Goal: Use online tool/utility: Utilize a website feature to perform a specific function

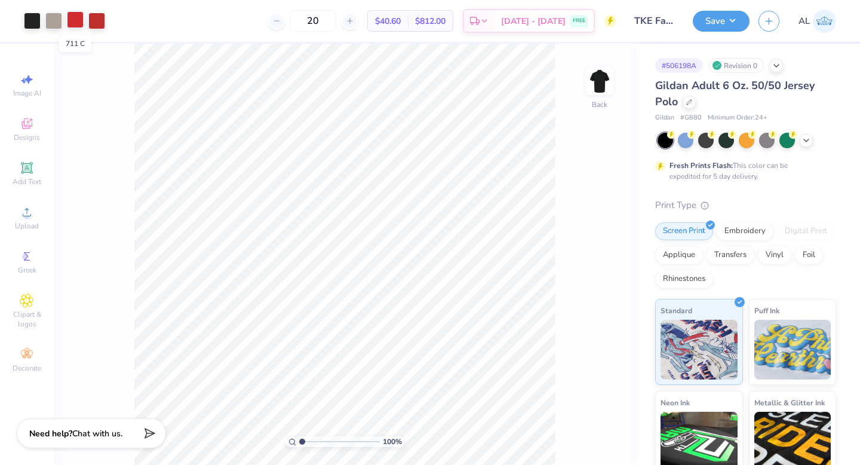
click at [74, 19] on div at bounding box center [75, 19] width 17 height 17
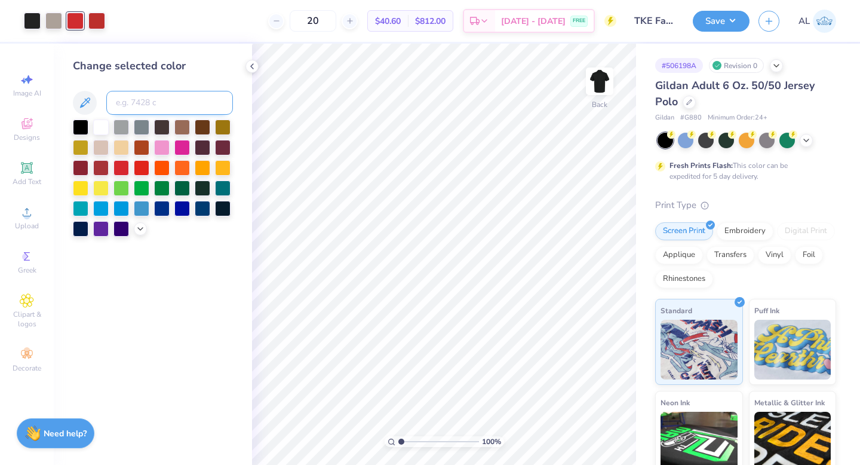
click at [120, 110] on input at bounding box center [169, 103] width 127 height 24
type input "7620"
click at [250, 66] on icon at bounding box center [252, 67] width 10 height 10
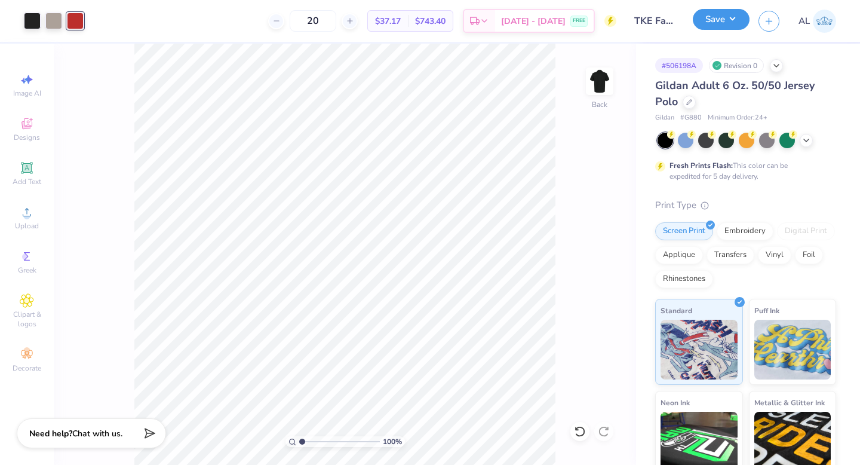
click at [716, 24] on button "Save" at bounding box center [721, 19] width 57 height 21
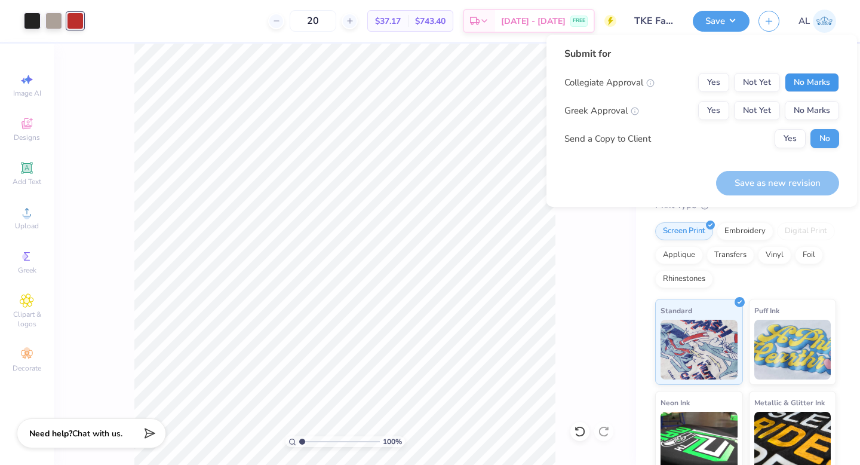
click at [802, 89] on button "No Marks" at bounding box center [812, 82] width 54 height 19
click at [720, 109] on button "Yes" at bounding box center [713, 110] width 31 height 19
click at [754, 177] on button "Save as new revision" at bounding box center [777, 183] width 123 height 24
